Goal: Information Seeking & Learning: Learn about a topic

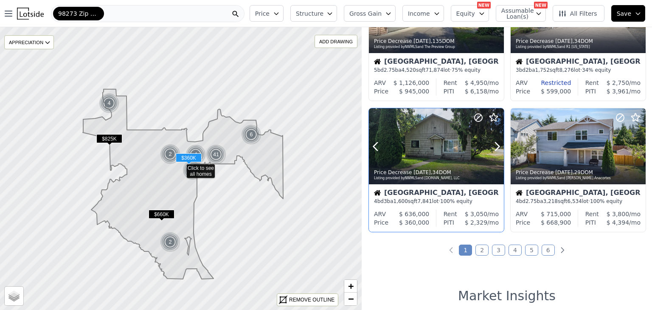
scroll to position [636, 0]
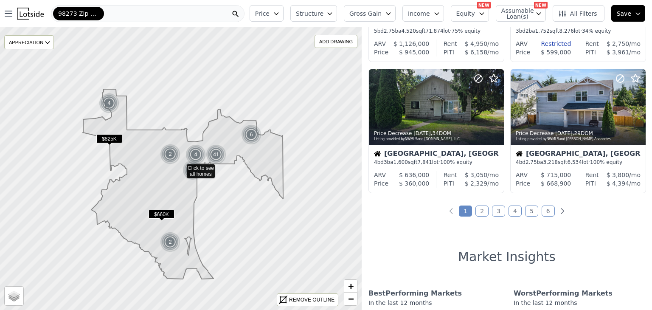
click at [506, 16] on span "Assumable Loan(s)" at bounding box center [514, 14] width 27 height 12
click at [577, 12] on span "All Filters" at bounding box center [577, 13] width 39 height 8
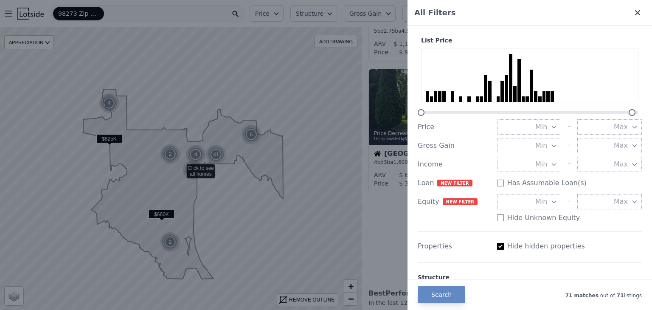
click at [633, 11] on icon at bounding box center [637, 12] width 8 height 8
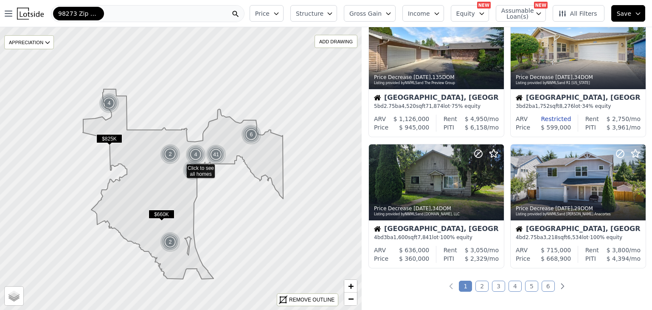
scroll to position [467, 0]
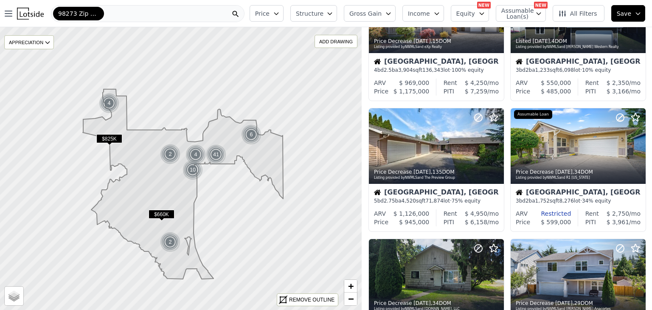
click at [173, 154] on img at bounding box center [170, 154] width 21 height 20
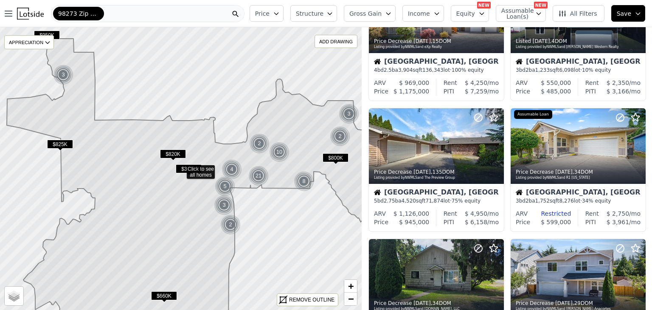
click at [176, 153] on span "$820K" at bounding box center [173, 153] width 26 height 9
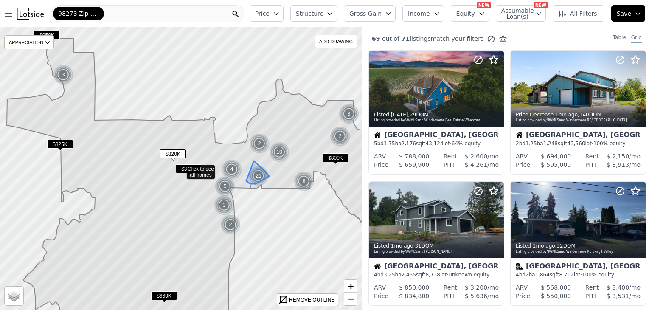
click at [258, 180] on div "21" at bounding box center [258, 175] width 20 height 20
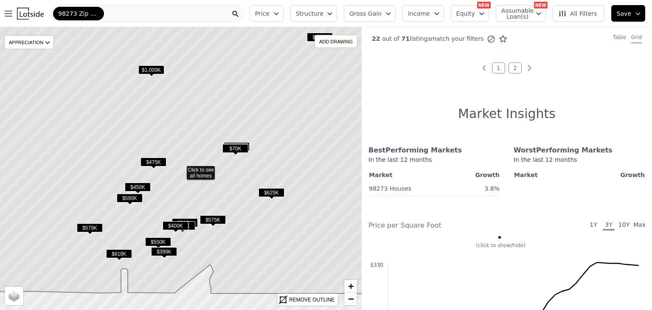
click at [310, 16] on span "Structure" at bounding box center [309, 13] width 27 height 8
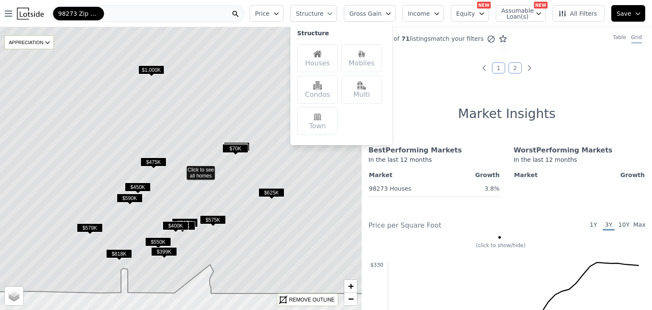
click at [331, 91] on div "Condos" at bounding box center [317, 90] width 41 height 28
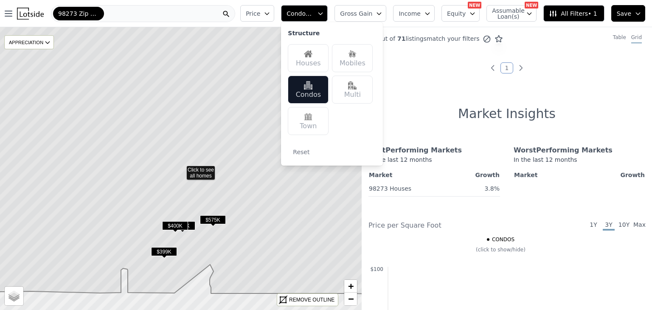
click at [625, 19] on button "Save" at bounding box center [628, 13] width 34 height 17
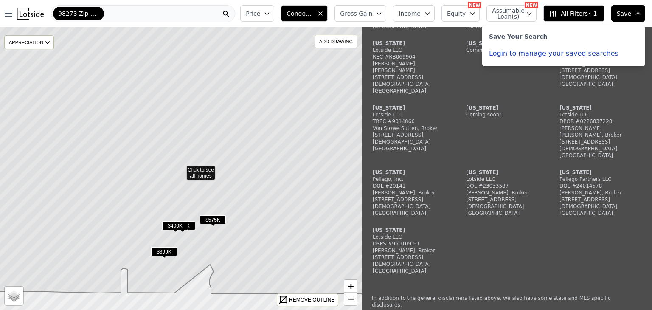
scroll to position [1400, 0]
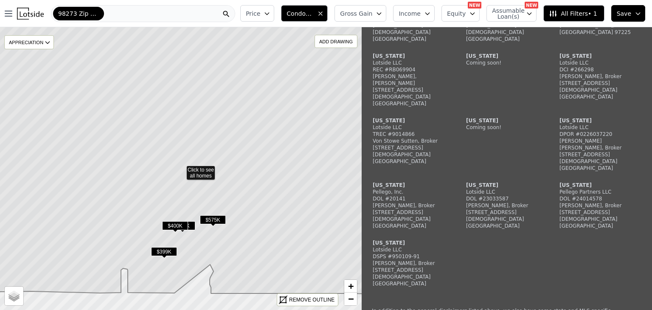
click at [31, 17] on img at bounding box center [30, 14] width 27 height 12
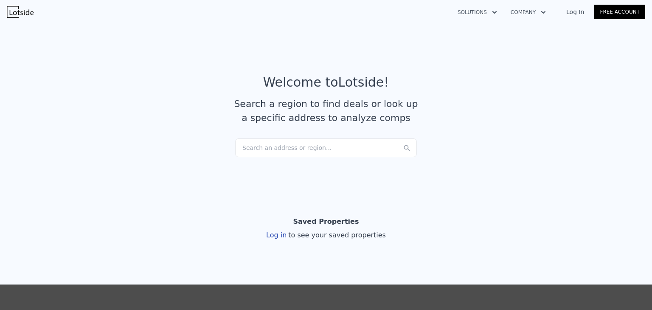
click at [284, 156] on div "Search an address or region..." at bounding box center [326, 147] width 182 height 19
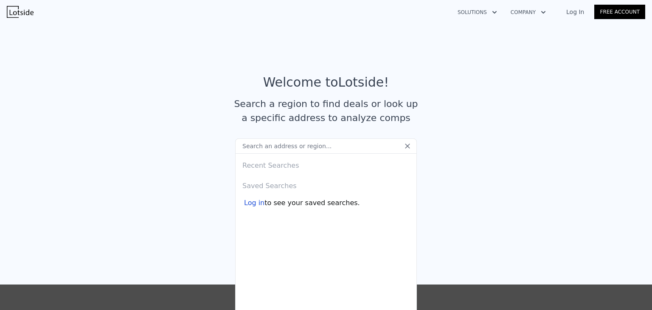
click at [287, 143] on input "text" at bounding box center [326, 145] width 182 height 15
click at [527, 14] on button "Company" at bounding box center [528, 12] width 49 height 15
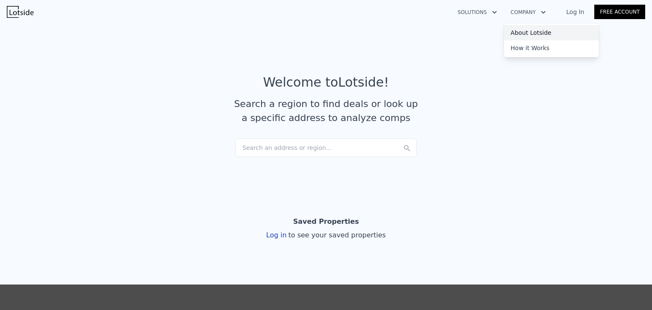
click at [537, 36] on link "About Lotside" at bounding box center [551, 32] width 95 height 15
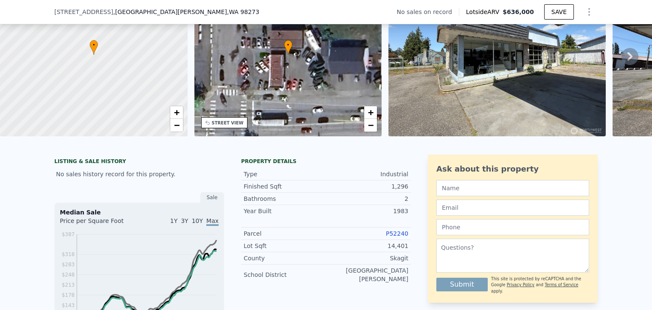
scroll to position [39, 0]
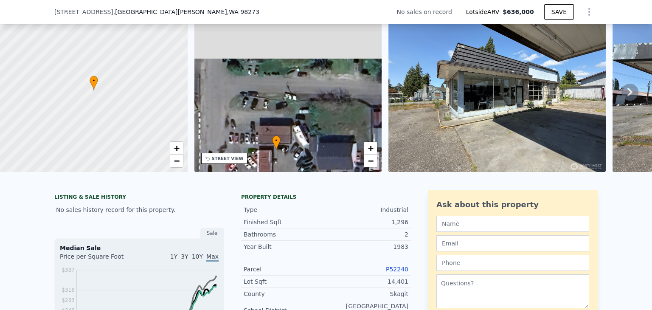
drag, startPoint x: 335, startPoint y: 105, endPoint x: 323, endPoint y: 165, distance: 61.0
click at [323, 165] on div "• + −" at bounding box center [288, 90] width 188 height 163
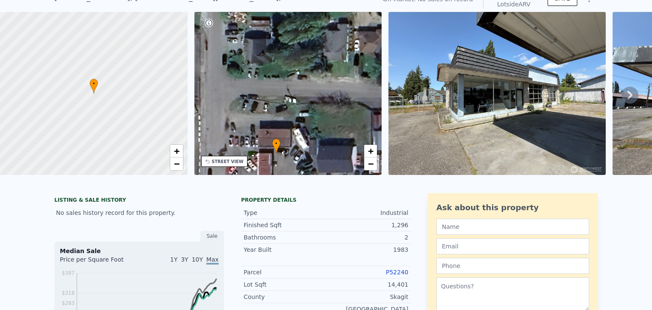
scroll to position [3, 0]
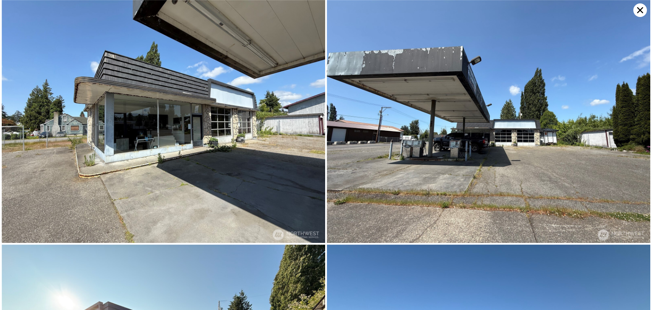
click at [638, 10] on icon at bounding box center [640, 10] width 14 height 14
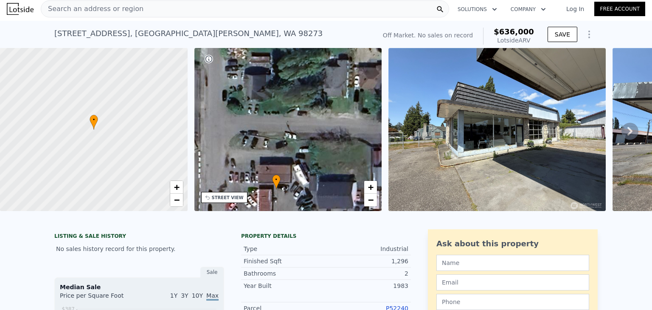
click at [627, 130] on icon at bounding box center [629, 131] width 17 height 17
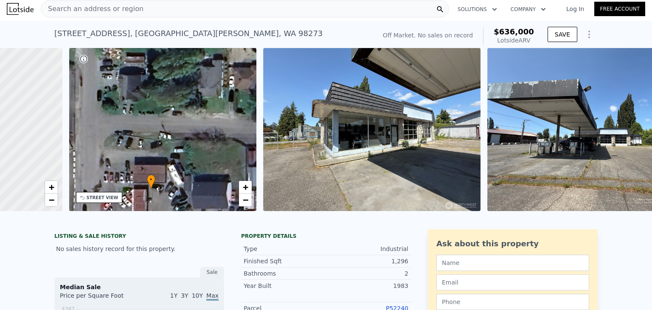
scroll to position [0, 197]
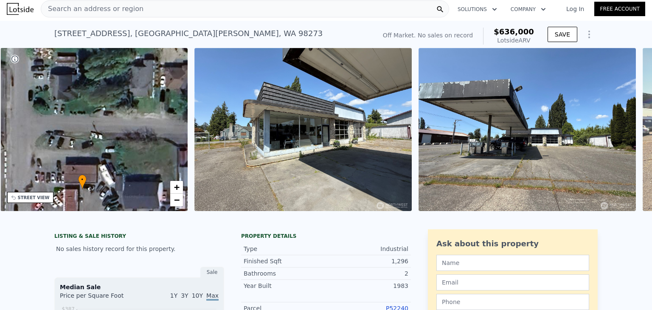
click at [627, 130] on div "• + − • + − STREET VIEW Loading... SATELLITE VIEW" at bounding box center [326, 131] width 652 height 166
click at [627, 130] on icon at bounding box center [629, 131] width 17 height 17
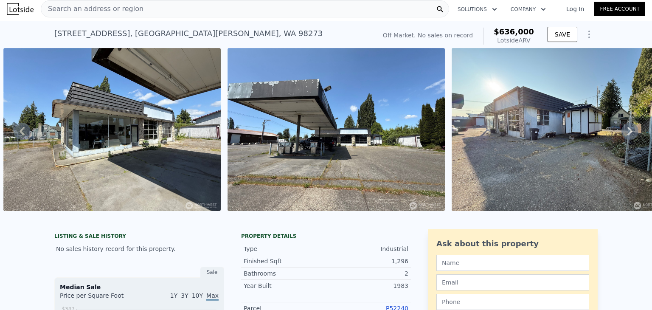
click at [627, 130] on icon at bounding box center [629, 131] width 17 height 17
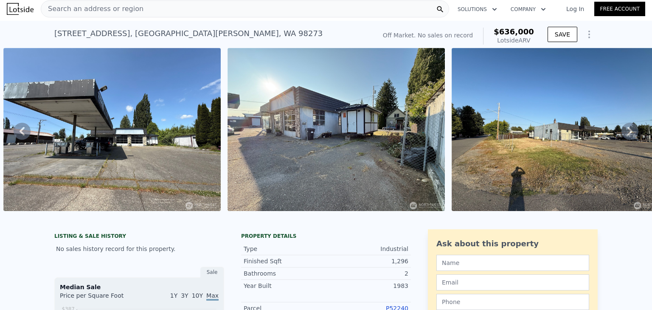
click at [627, 130] on icon at bounding box center [629, 131] width 17 height 17
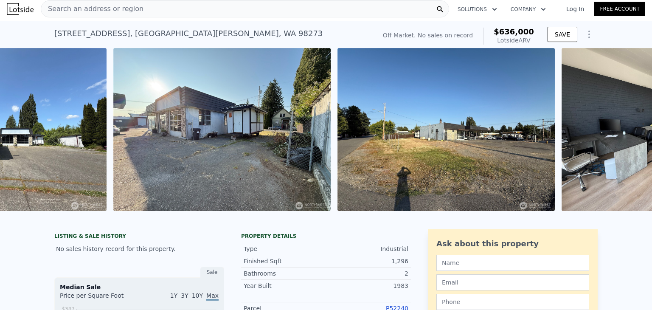
scroll to position [0, 836]
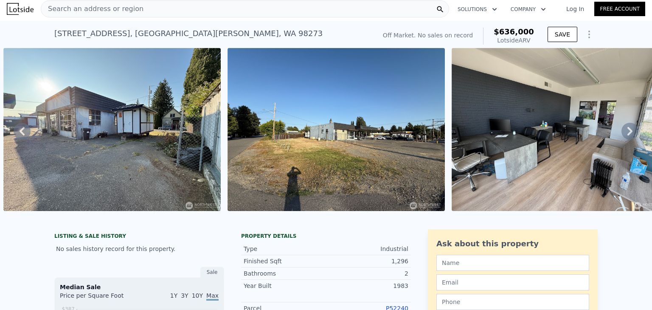
click at [627, 130] on icon at bounding box center [629, 131] width 17 height 17
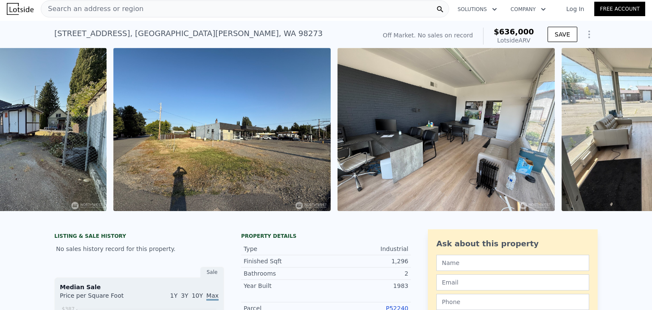
scroll to position [0, 1060]
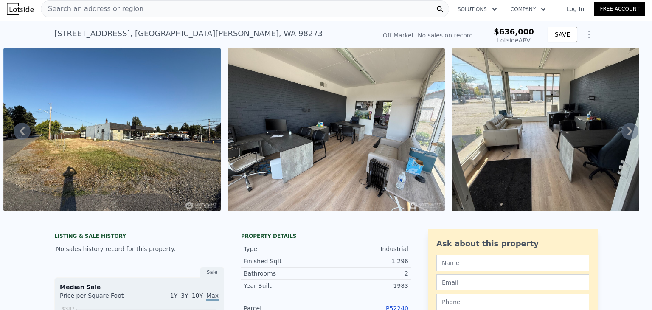
click at [627, 130] on icon at bounding box center [629, 131] width 17 height 17
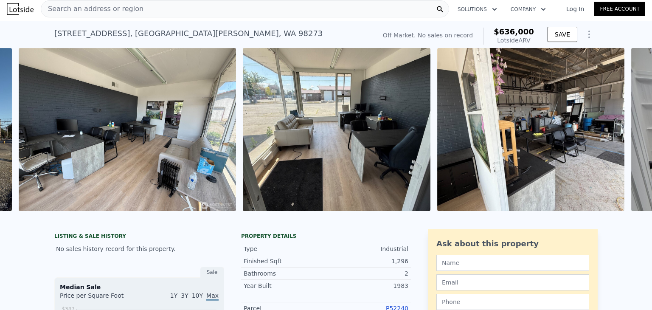
scroll to position [0, 1284]
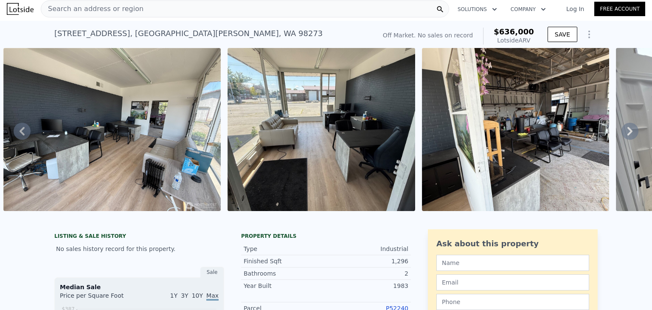
click at [627, 130] on icon at bounding box center [629, 131] width 17 height 17
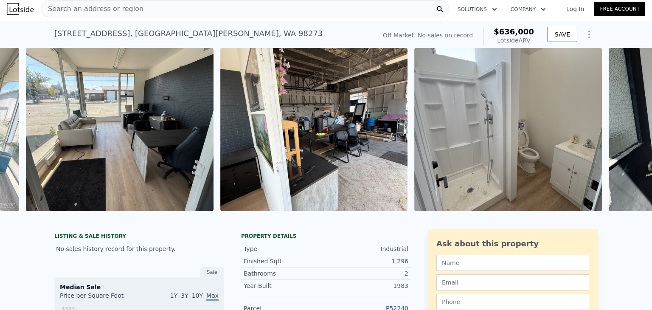
scroll to position [0, 1509]
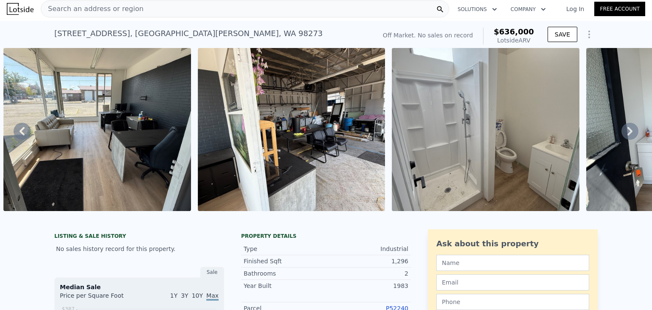
click at [627, 130] on icon at bounding box center [629, 131] width 17 height 17
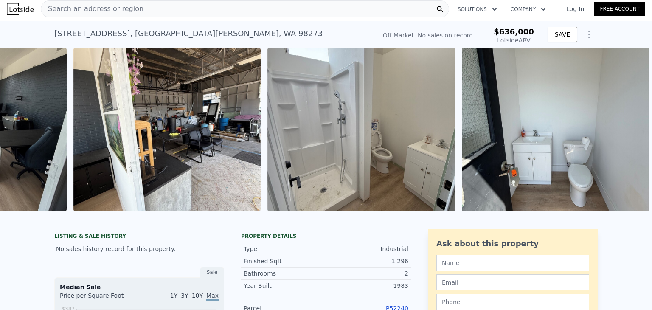
scroll to position [0, 1702]
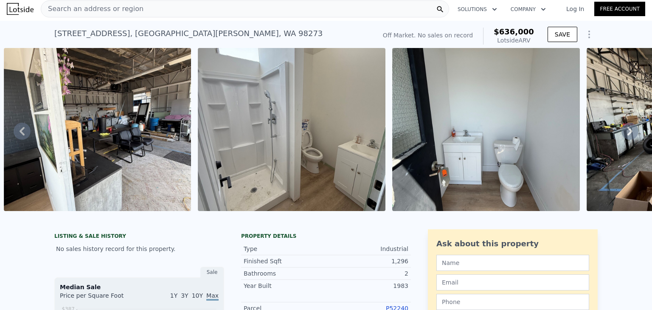
click at [627, 130] on icon at bounding box center [629, 131] width 17 height 17
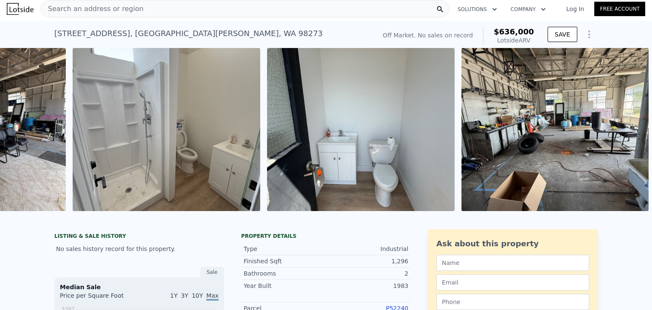
scroll to position [0, 1897]
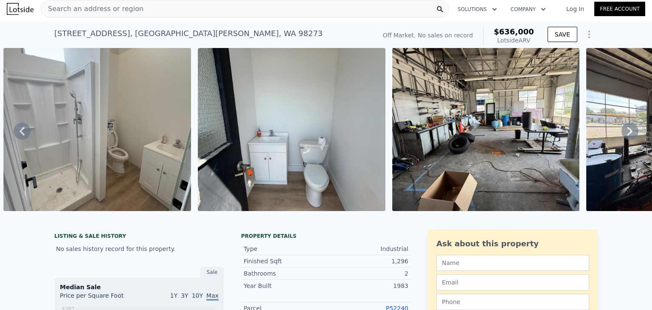
click at [627, 130] on icon at bounding box center [629, 131] width 17 height 17
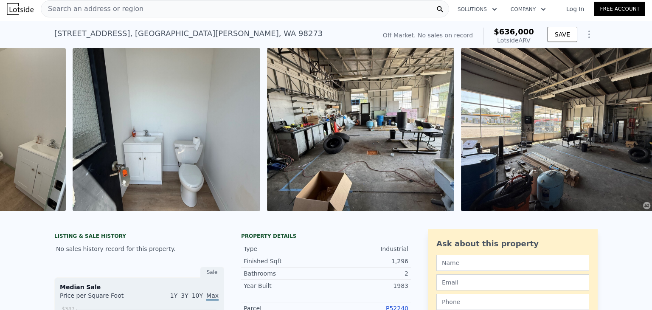
scroll to position [0, 2091]
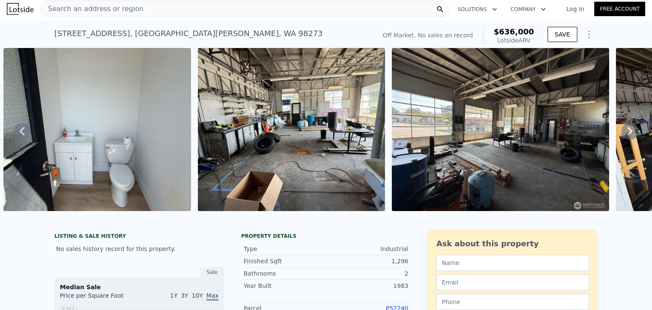
click at [627, 130] on icon at bounding box center [629, 131] width 17 height 17
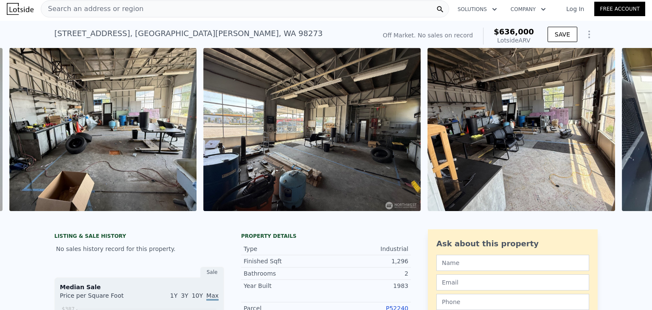
scroll to position [0, 2285]
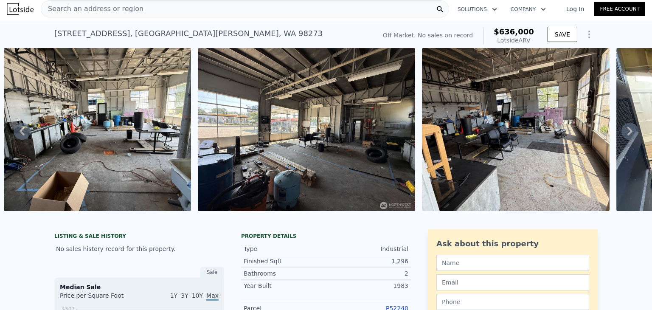
click at [627, 130] on icon at bounding box center [629, 131] width 17 height 17
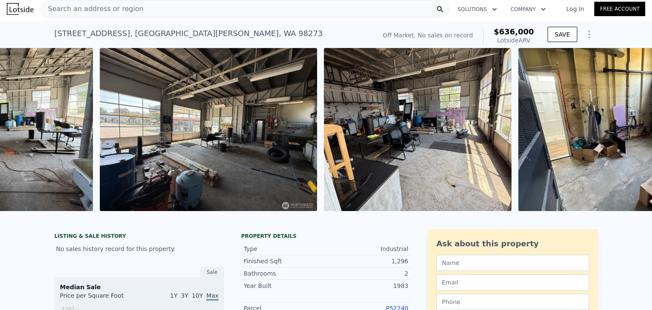
scroll to position [0, 2479]
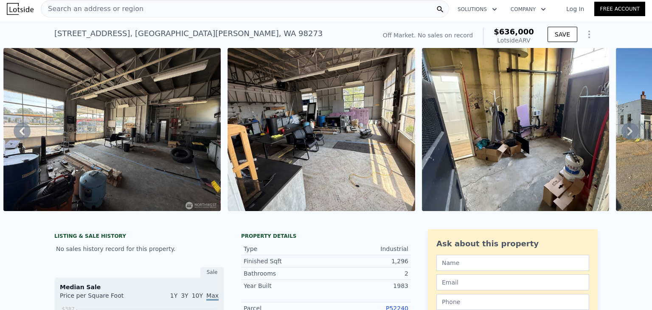
click at [627, 130] on icon at bounding box center [629, 131] width 17 height 17
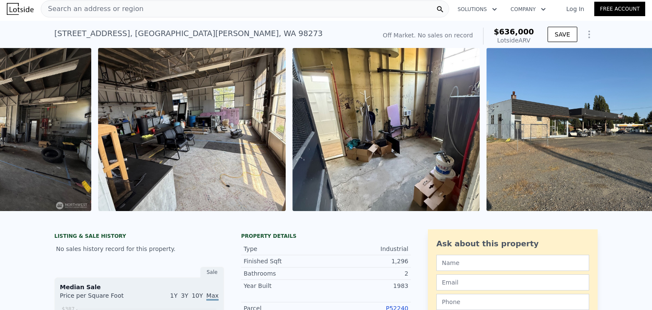
scroll to position [0, 2703]
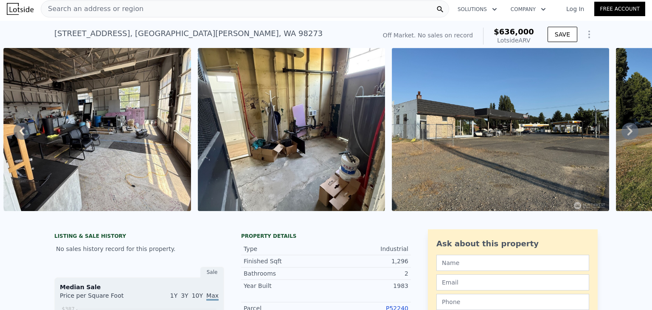
click at [627, 130] on icon at bounding box center [629, 131] width 17 height 17
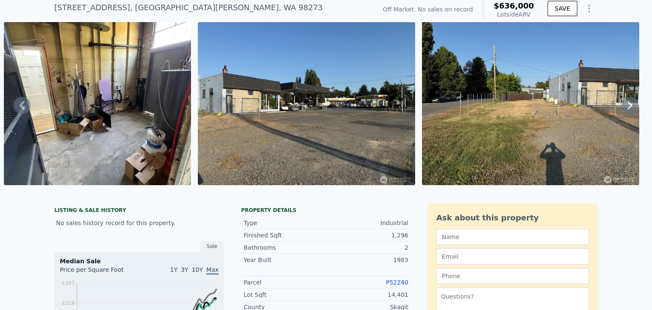
scroll to position [3, 0]
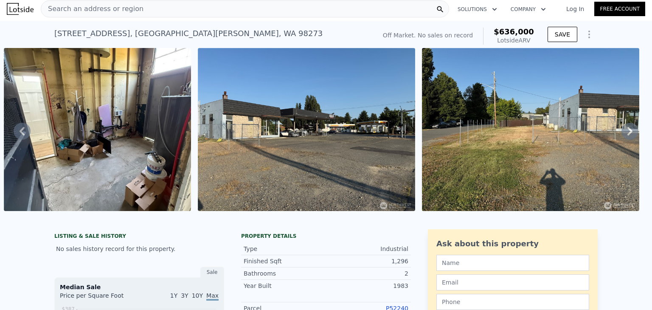
click at [22, 135] on icon at bounding box center [22, 131] width 5 height 8
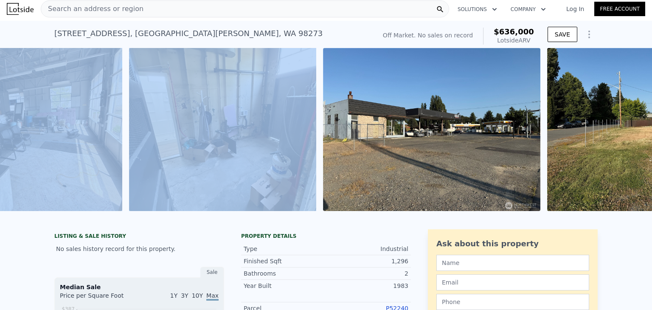
click at [22, 135] on img at bounding box center [29, 129] width 188 height 163
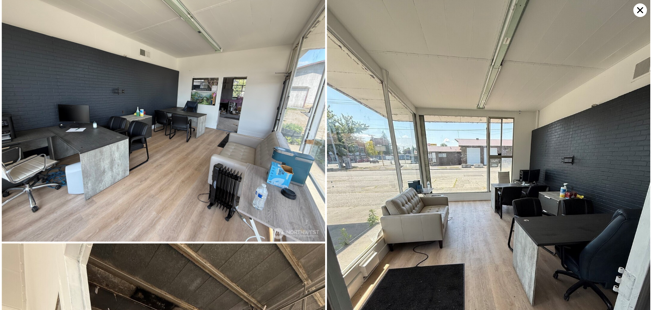
scroll to position [484, 0]
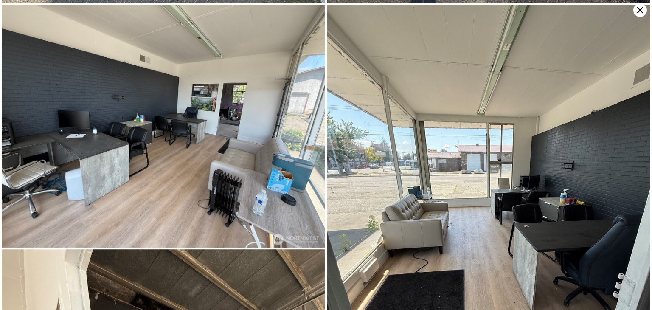
click at [206, 163] on img at bounding box center [163, 126] width 323 height 243
